Goal: Navigation & Orientation: Find specific page/section

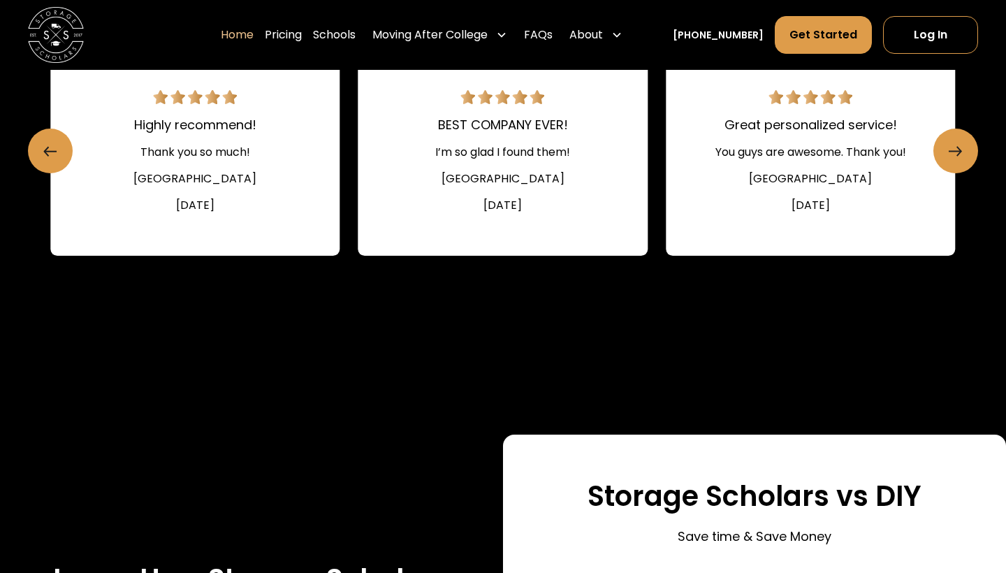
scroll to position [2046, 0]
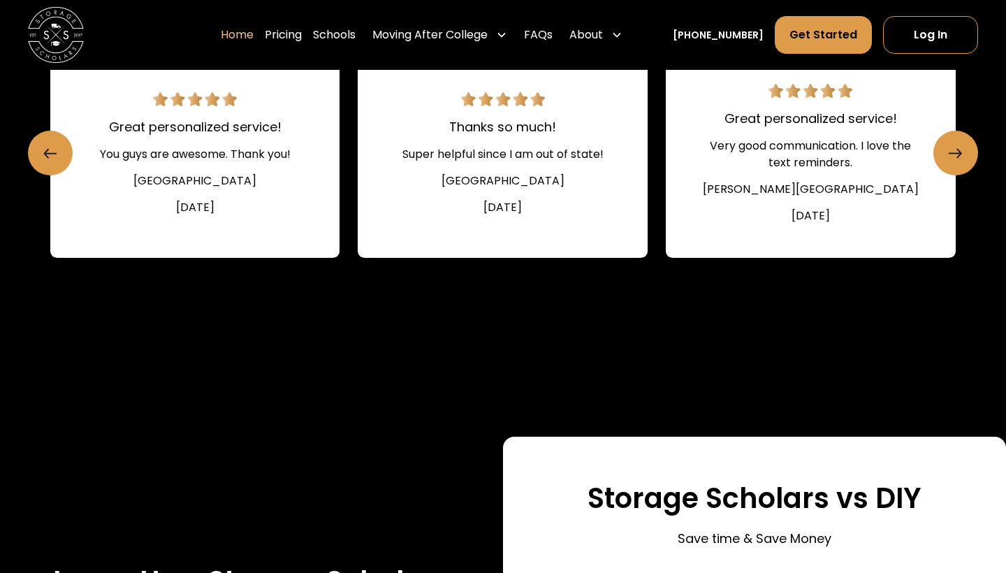
click at [972, 187] on div "(10,000+ reviews) Easy and efficient!! Made summer packing and storage a breeze…" at bounding box center [503, 136] width 1006 height 512
click at [969, 173] on link "Next slide" at bounding box center [954, 153] width 41 height 41
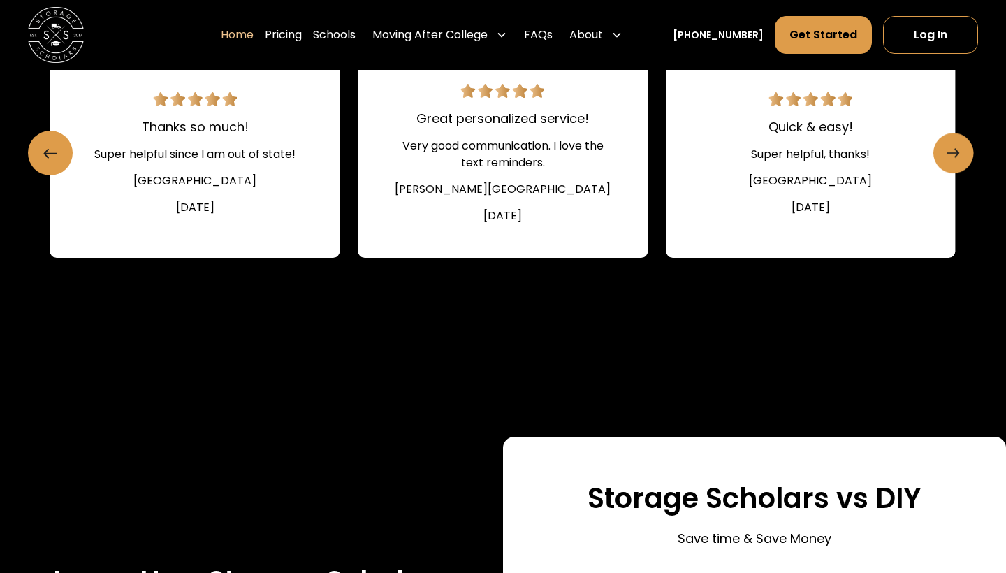
click at [962, 173] on link "Next slide" at bounding box center [954, 153] width 41 height 41
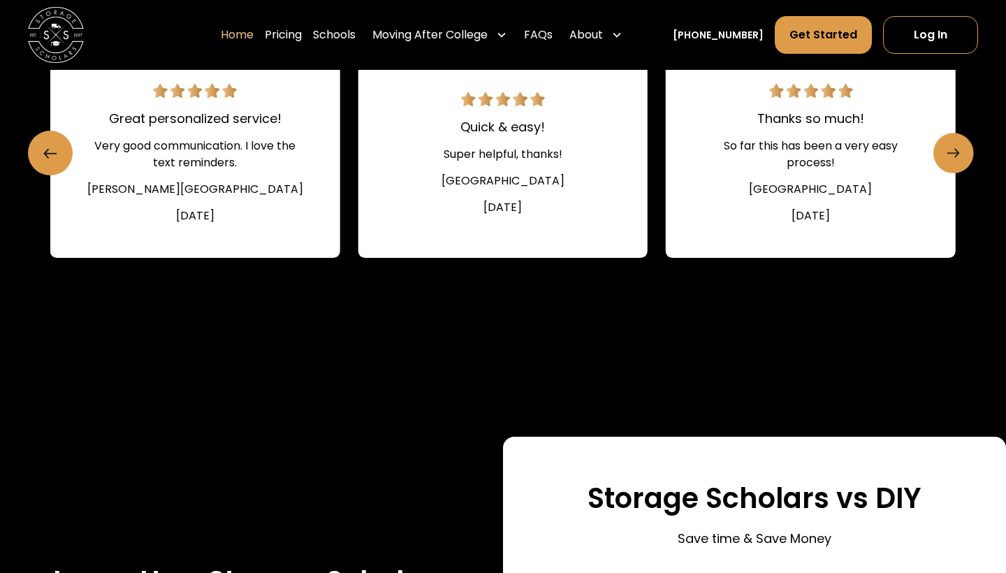
click at [962, 173] on link "Next slide" at bounding box center [954, 153] width 41 height 41
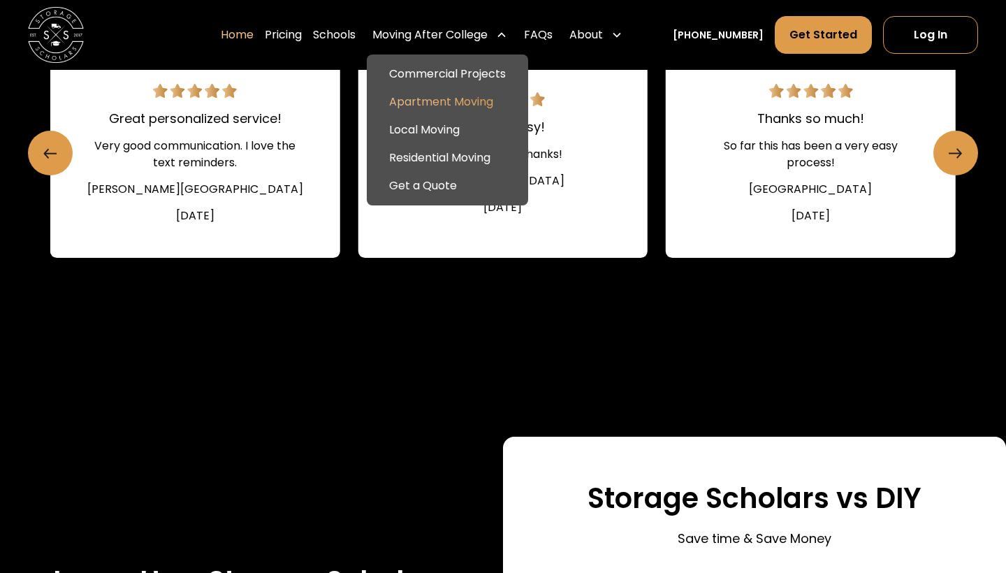
click at [470, 96] on link "Apartment Moving" at bounding box center [447, 102] width 150 height 28
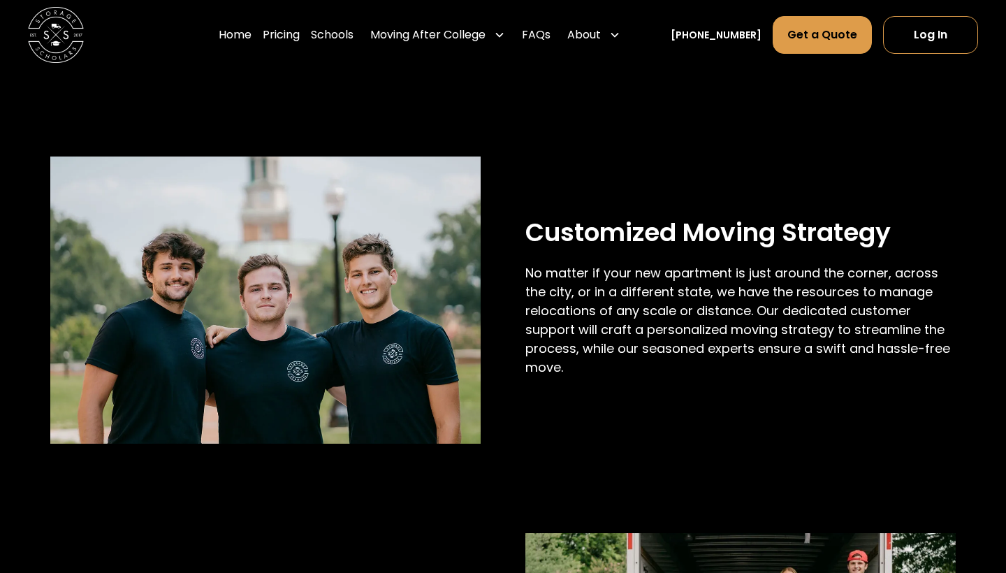
scroll to position [512, 0]
